Goal: Information Seeking & Learning: Learn about a topic

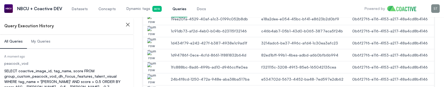
scroll to position [3806, 0]
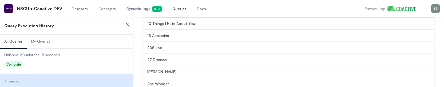
scroll to position [126, 0]
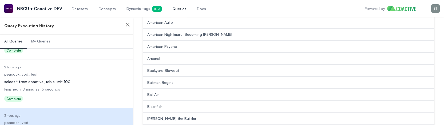
scroll to position [3721, 0]
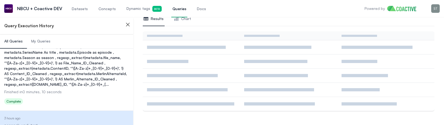
scroll to position [71, 0]
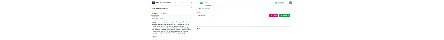
scroll to position [3303, 0]
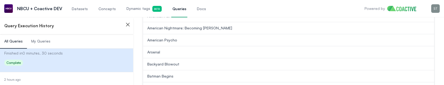
scroll to position [3419, 0]
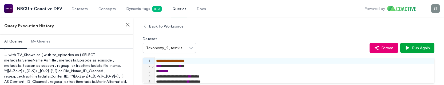
scroll to position [3368, 0]
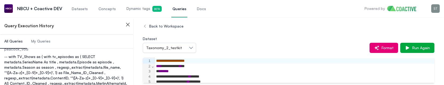
click at [52, 40] on dl "Date Executed 3 hours ago Dataset peacock_vod Query -- with TV_Shows as ( with …" at bounding box center [66, 78] width 125 height 76
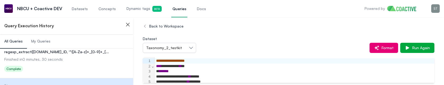
scroll to position [3383, 0]
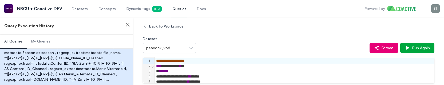
scroll to position [3368, 0]
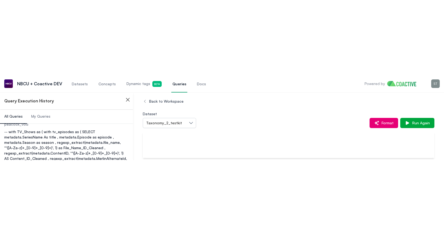
scroll to position [3393, 0]
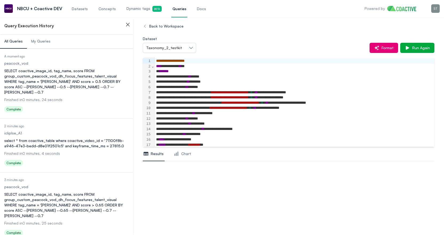
scroll to position [3393, 0]
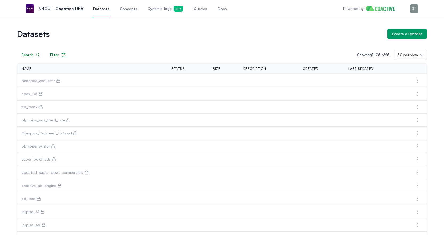
click at [133, 11] on span "Concepts" at bounding box center [128, 8] width 17 height 5
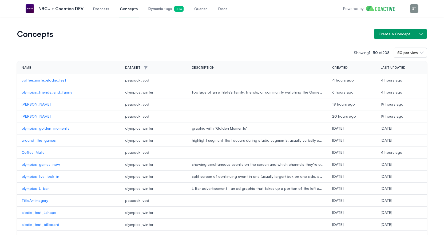
click at [155, 11] on span "Dynamic tags Beta" at bounding box center [165, 9] width 35 height 6
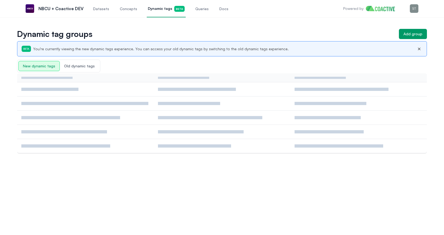
click at [199, 10] on span "Queries" at bounding box center [201, 8] width 13 height 5
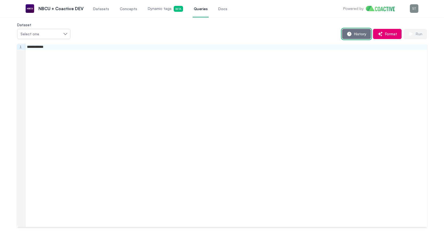
click at [354, 37] on button "History" at bounding box center [356, 34] width 29 height 10
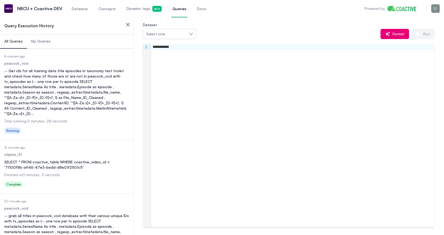
click at [85, 86] on div "-- Get ids for all training data title episodes in taxonomy test tookit and che…" at bounding box center [66, 92] width 125 height 48
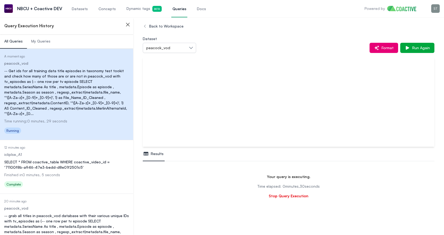
click at [73, 159] on div "SELECT * FROM coactive_table WHERE coactive_video_id = '71100f8b-a946-47e3-bedd…" at bounding box center [66, 164] width 125 height 11
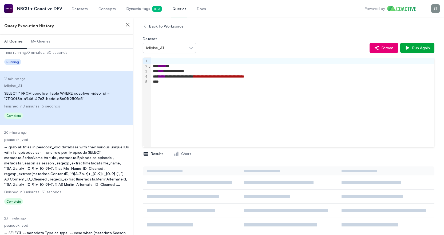
scroll to position [86, 0]
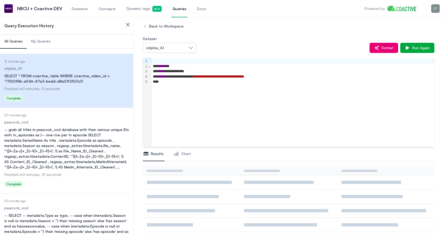
click at [65, 144] on div "-- grab all titles in peacock_vod database with their various unique IDs with t…" at bounding box center [66, 148] width 125 height 43
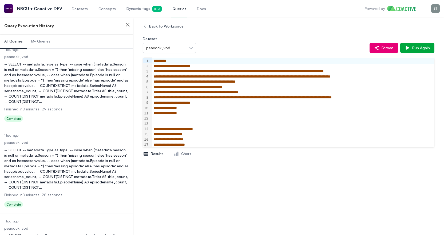
scroll to position [2126, 0]
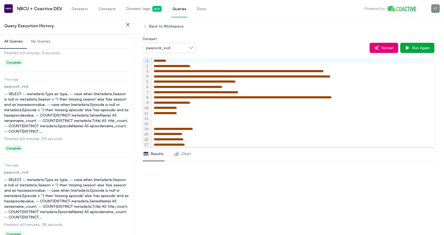
click at [77, 91] on div "-- SELECT -- metadata.Type as type, -- case when (metadata.Season is null or me…" at bounding box center [66, 112] width 125 height 43
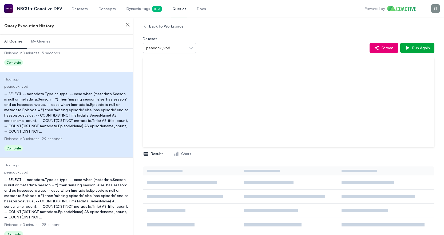
click at [78, 99] on div "-- SELECT -- metadata.Type as type, -- case when (metadata.Season is null or me…" at bounding box center [66, 198] width 125 height 43
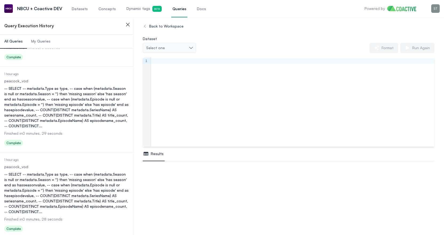
scroll to position [2370, 0]
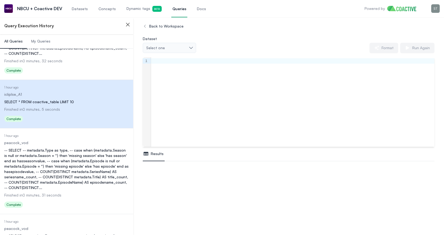
click at [63, 99] on div "-- SELECT -- metadata.Type as type, -- case when (metadata.Season is null or me…" at bounding box center [66, 168] width 125 height 43
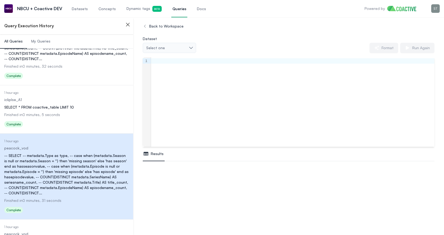
scroll to position [2381, 0]
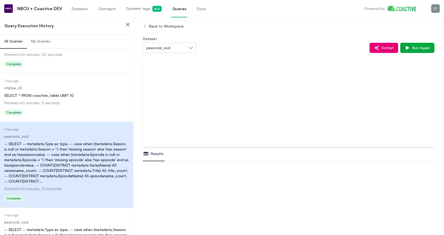
click at [56, 99] on dd "peacock_vod" at bounding box center [66, 221] width 125 height 5
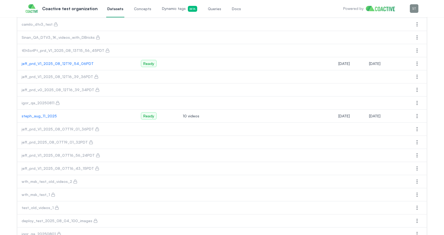
scroll to position [69, 0]
click at [65, 62] on p "jeff_prd_V1_2025_08_12T19_54_06PDT" at bounding box center [77, 63] width 111 height 5
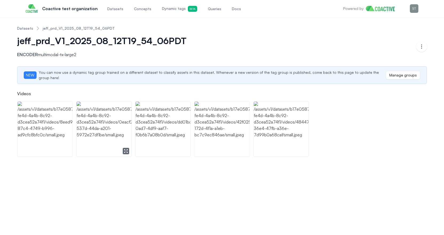
click at [109, 125] on img at bounding box center [104, 128] width 55 height 55
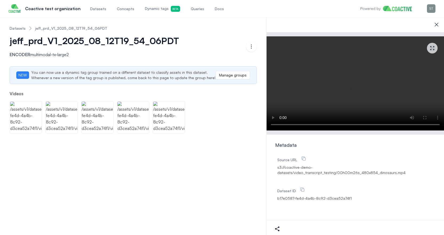
click at [435, 24] on icon at bounding box center [437, 24] width 6 height 6
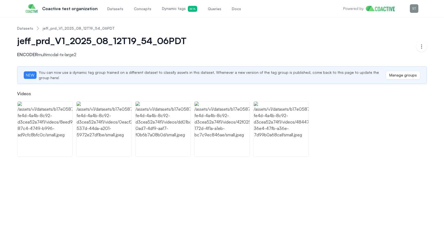
click at [112, 10] on span "Datasets" at bounding box center [115, 8] width 16 height 5
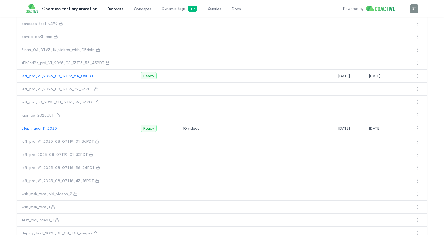
scroll to position [64, 0]
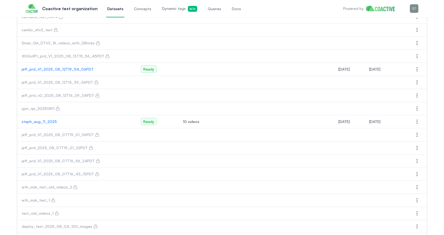
click at [46, 122] on p "steph_aug_11_2025" at bounding box center [77, 121] width 111 height 5
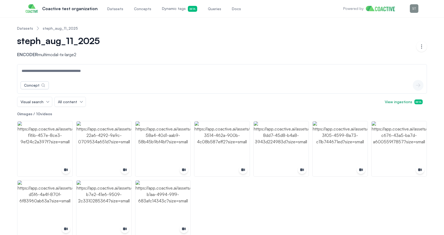
click at [114, 4] on link "Datasets" at bounding box center [115, 9] width 18 height 18
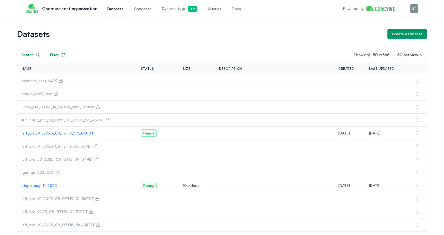
click at [167, 9] on span "Dynamic tags Beta" at bounding box center [179, 9] width 35 height 6
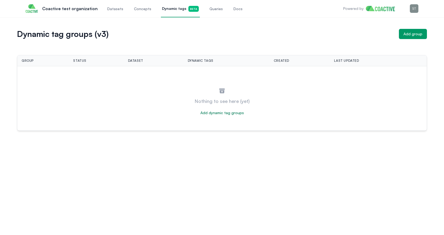
click at [143, 8] on span "Concepts" at bounding box center [142, 8] width 17 height 5
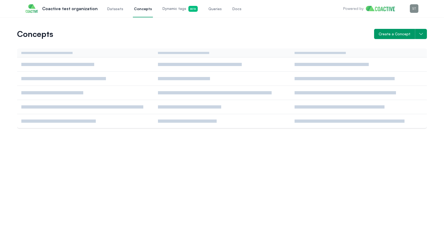
click at [113, 8] on span "Datasets" at bounding box center [115, 8] width 16 height 5
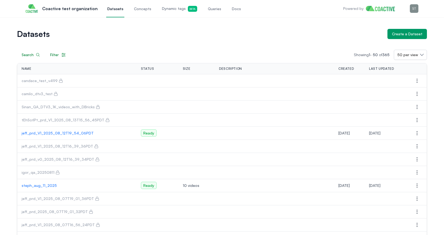
click at [70, 131] on p "jeff_prd_V1_2025_08_12T19_54_06PDT" at bounding box center [77, 132] width 111 height 5
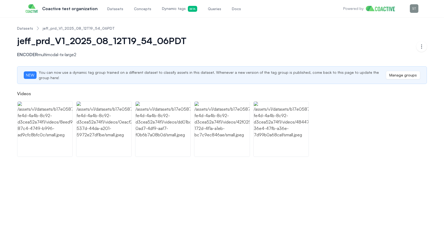
click at [207, 13] on link "Queries" at bounding box center [214, 9] width 15 height 18
